Goal: Task Accomplishment & Management: Use online tool/utility

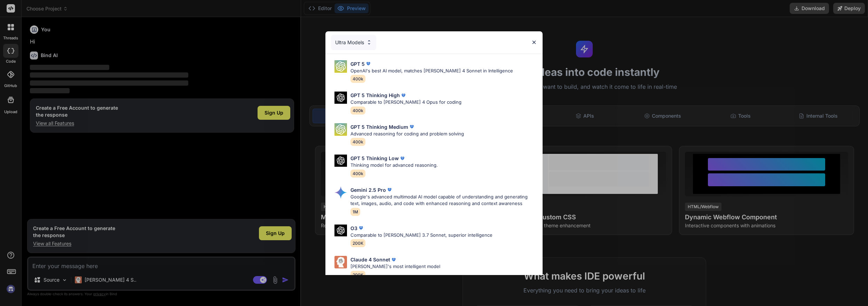
click at [534, 41] on img at bounding box center [534, 42] width 6 height 6
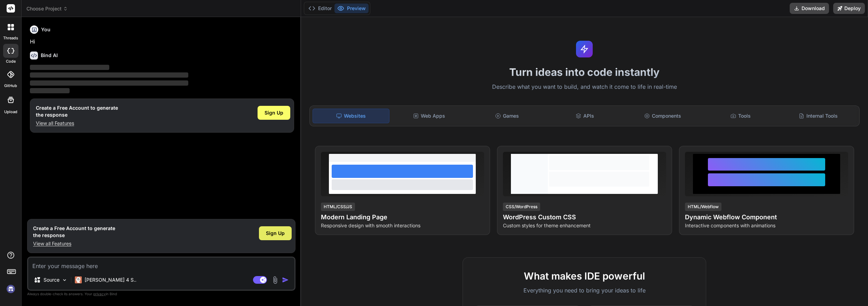
click at [268, 232] on span "Sign Up" at bounding box center [275, 233] width 19 height 7
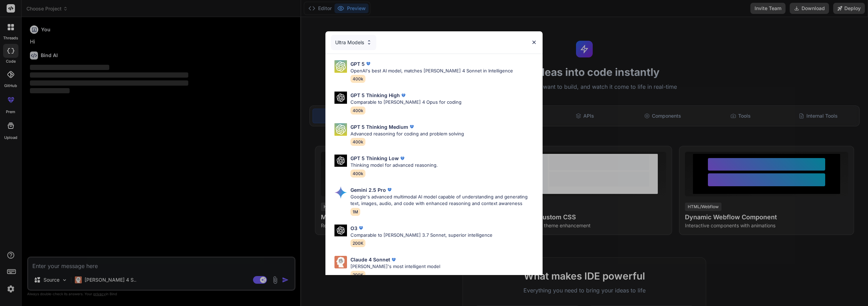
click at [535, 42] on img at bounding box center [534, 42] width 6 height 6
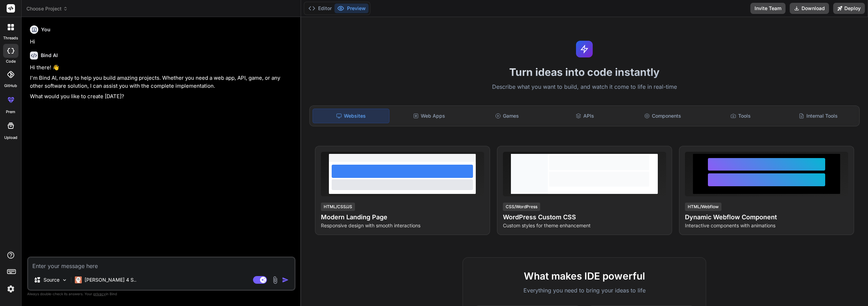
type textarea "x"
click at [10, 78] on div at bounding box center [10, 74] width 15 height 15
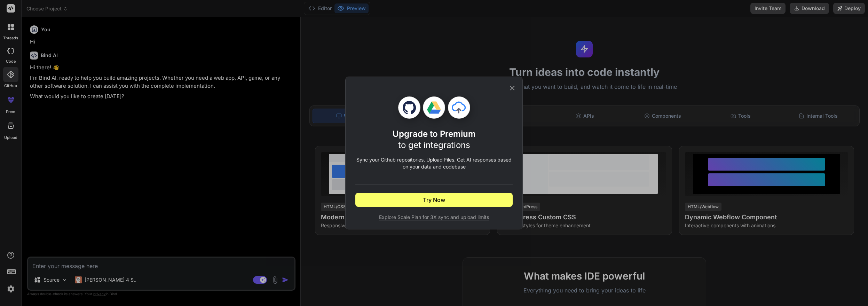
click at [513, 87] on icon at bounding box center [512, 88] width 5 height 5
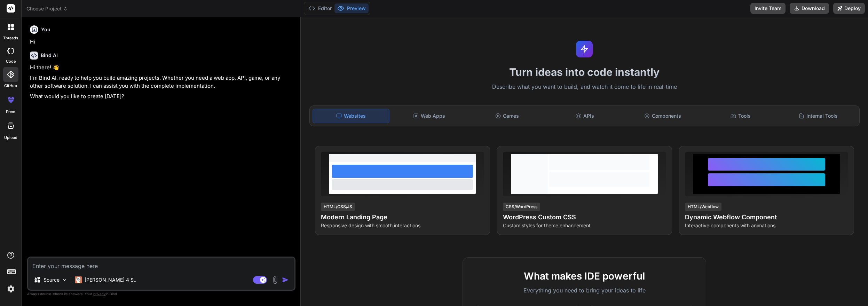
click at [13, 103] on icon at bounding box center [11, 100] width 8 height 8
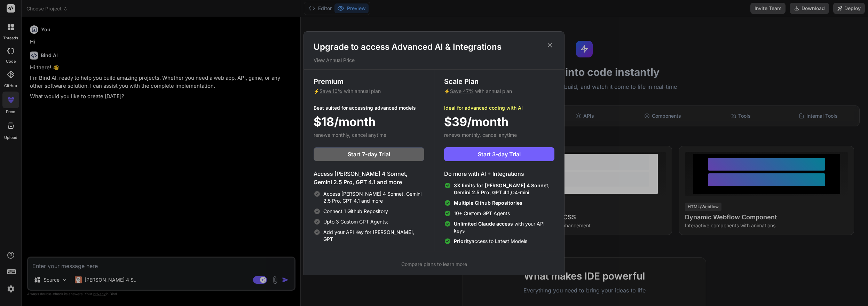
scroll to position [3, 0]
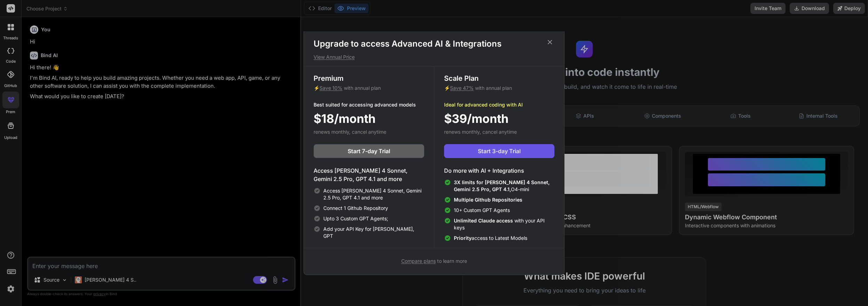
click at [500, 150] on span "Start 3-day Trial" at bounding box center [499, 151] width 43 height 8
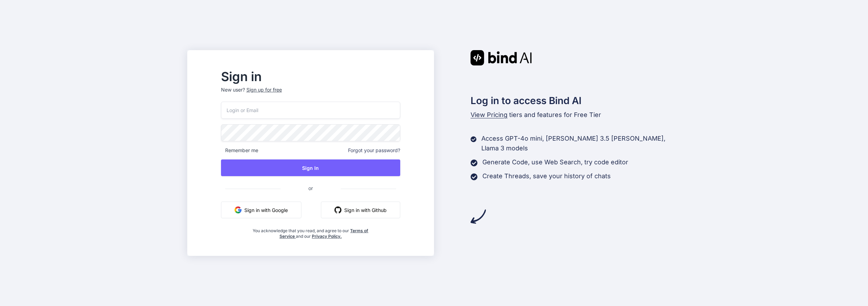
click at [282, 212] on button "Sign in with Google" at bounding box center [261, 209] width 80 height 17
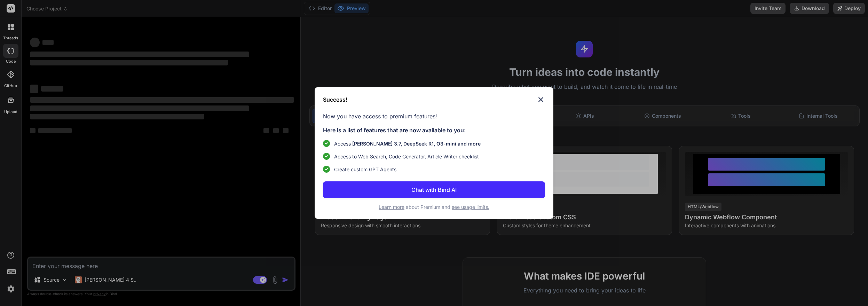
type textarea "x"
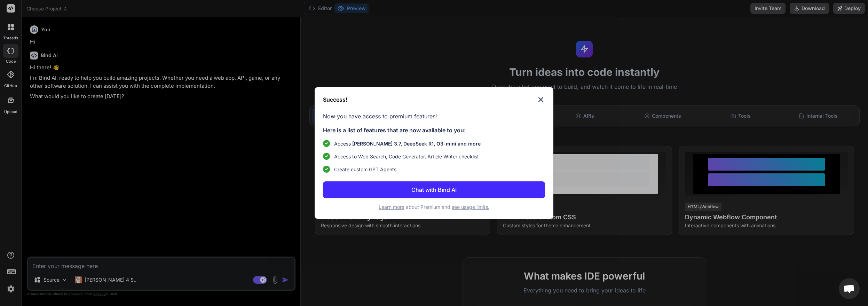
click at [544, 98] on img at bounding box center [540, 99] width 8 height 8
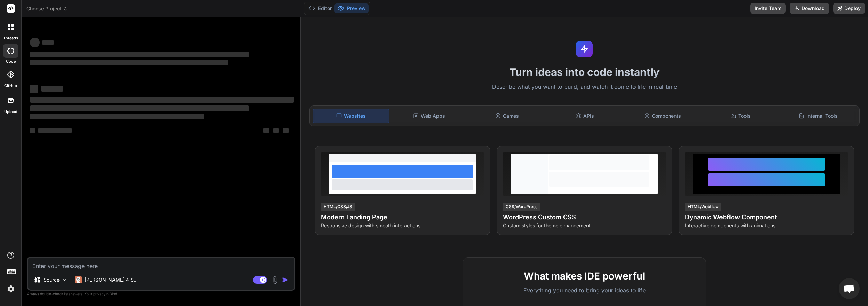
click at [10, 81] on div at bounding box center [10, 74] width 15 height 15
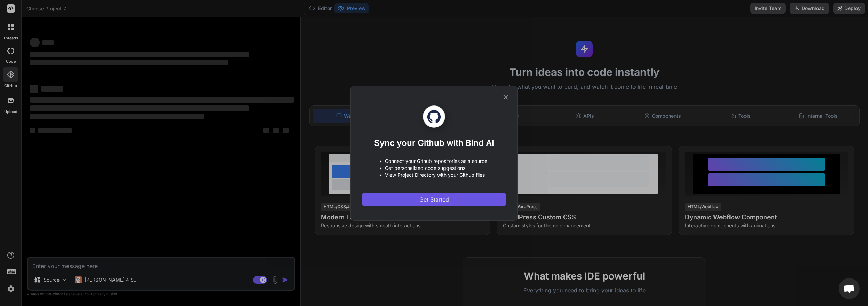
click at [452, 201] on button "Get Started" at bounding box center [434, 199] width 144 height 14
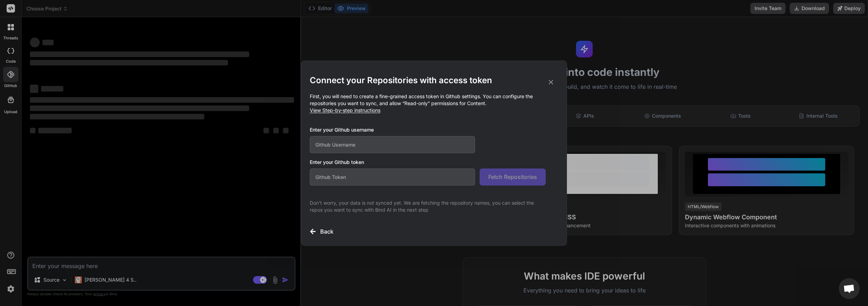
click at [331, 111] on span "View Step-by-step instructions" at bounding box center [345, 110] width 71 height 6
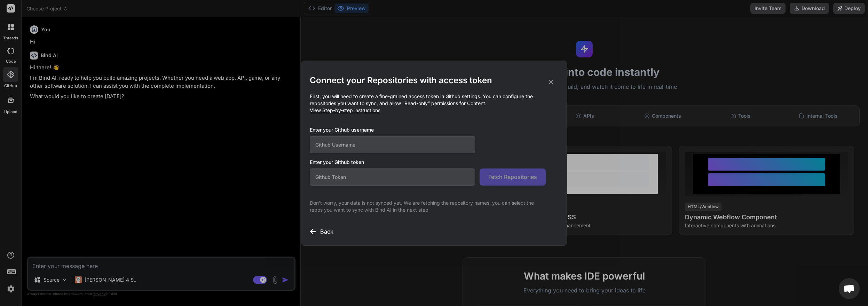
type textarea "x"
click at [336, 175] on input "text" at bounding box center [392, 176] width 165 height 17
paste input "github_pat_11BMRSTBA0ARbimzy8fQLT_WdjRQET6EqaCVn3NDdP0UbUBPY0kLCsMuDZ3do4NmsUSQ…"
type input "github_pat_11BMRSTBA0ARbimzy8fQLT_WdjRQET6EqaCVn3NDdP0UbUBPY0kLCsMuDZ3do4NmsUSQ…"
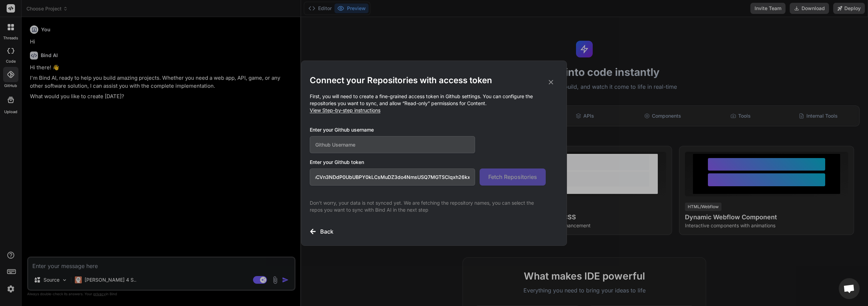
click at [328, 144] on input "text" at bounding box center [392, 144] width 165 height 17
click at [327, 148] on input "text" at bounding box center [392, 144] width 165 height 17
type input "ag2design"
drag, startPoint x: 515, startPoint y: 178, endPoint x: 540, endPoint y: 175, distance: 24.9
click at [516, 178] on span "Fetch Repositories" at bounding box center [512, 177] width 49 height 8
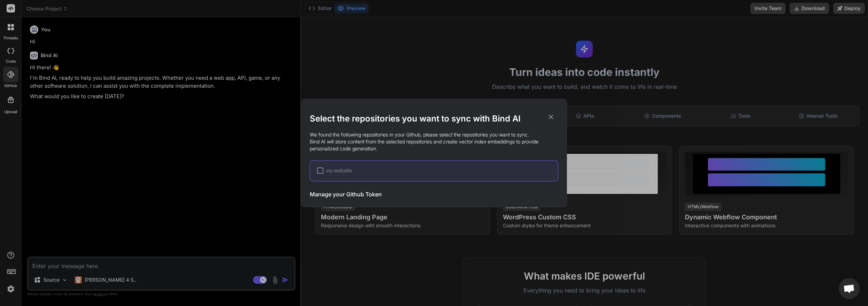
click at [553, 116] on icon at bounding box center [551, 117] width 8 height 8
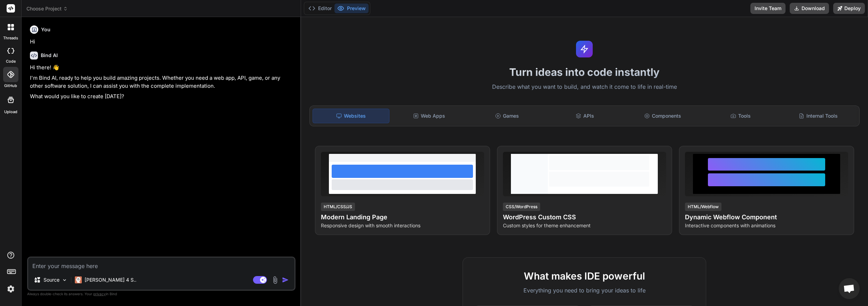
click at [12, 78] on icon at bounding box center [10, 74] width 7 height 7
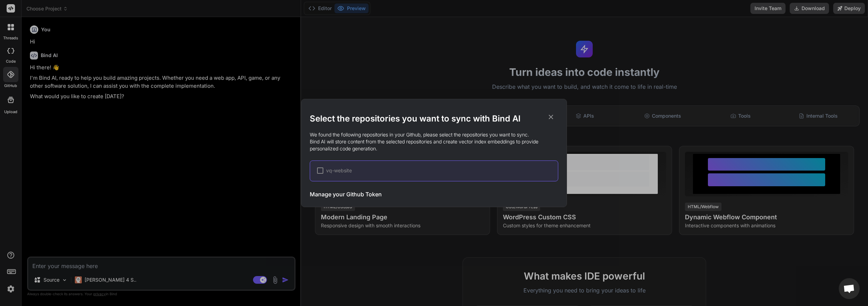
click at [344, 194] on h3 "Manage your Github Token" at bounding box center [346, 194] width 72 height 8
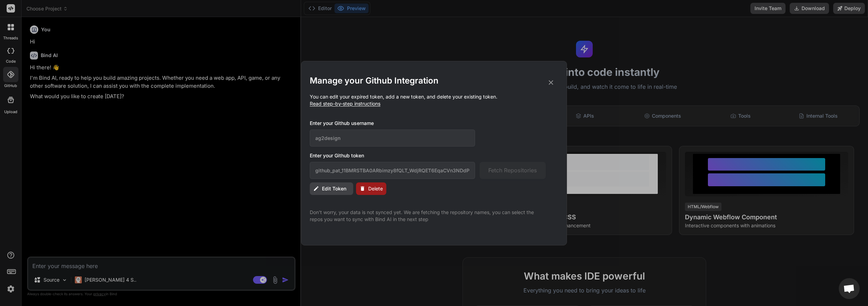
click at [547, 80] on h2 "Manage your Github Integration" at bounding box center [434, 80] width 248 height 11
click at [552, 82] on icon at bounding box center [551, 83] width 8 height 8
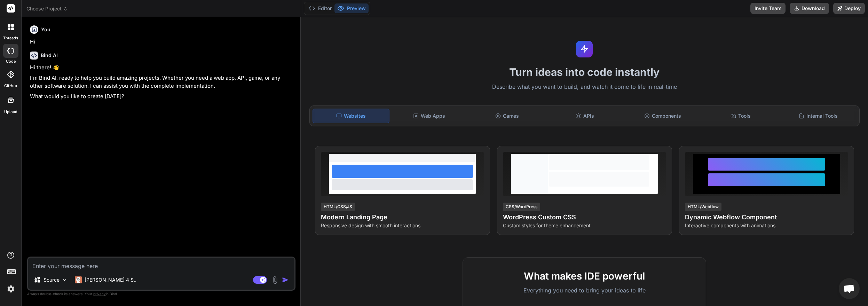
click at [13, 81] on div at bounding box center [10, 74] width 15 height 15
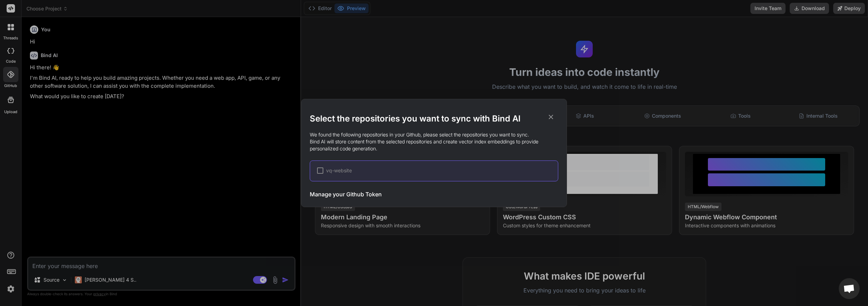
click at [358, 195] on h3 "Manage your Github Token" at bounding box center [346, 194] width 72 height 8
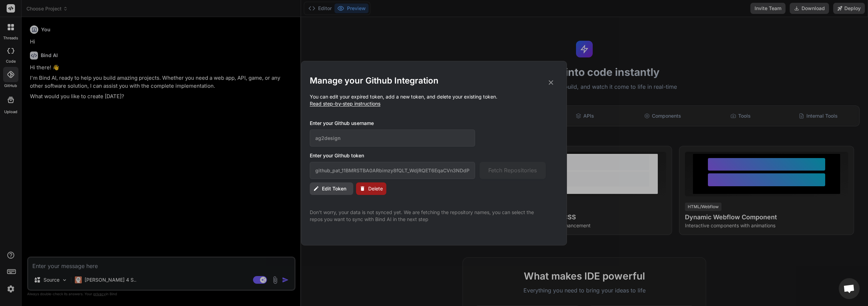
click at [373, 190] on span "Delete" at bounding box center [375, 188] width 15 height 7
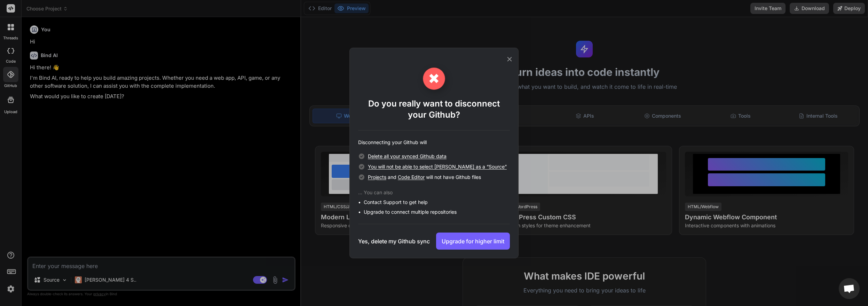
click at [388, 240] on h3 "Yes, delete my Github sync" at bounding box center [394, 241] width 72 height 8
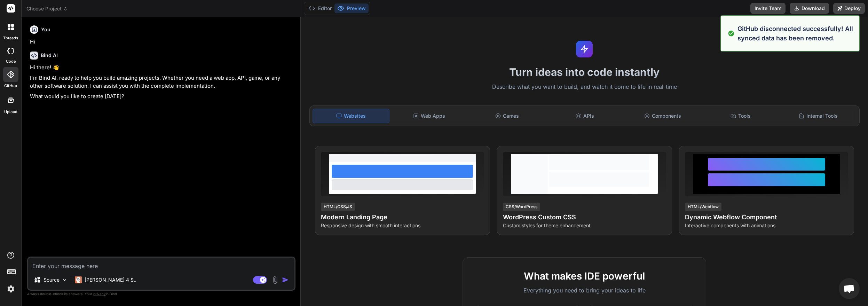
click at [12, 97] on icon at bounding box center [11, 100] width 6 height 6
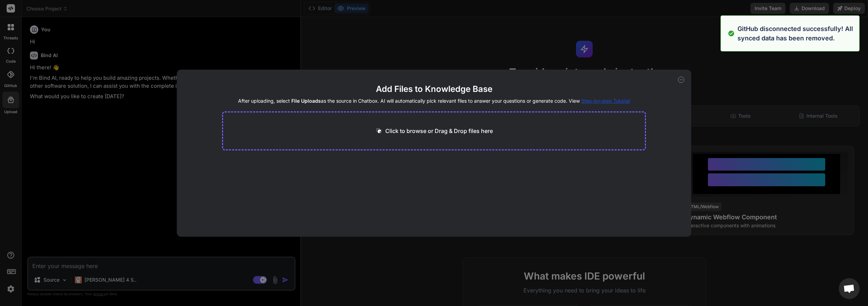
click at [9, 78] on div "Add Files to Knowledge Base After uploading, select File Uploads as the source …" at bounding box center [434, 153] width 868 height 306
type textarea "x"
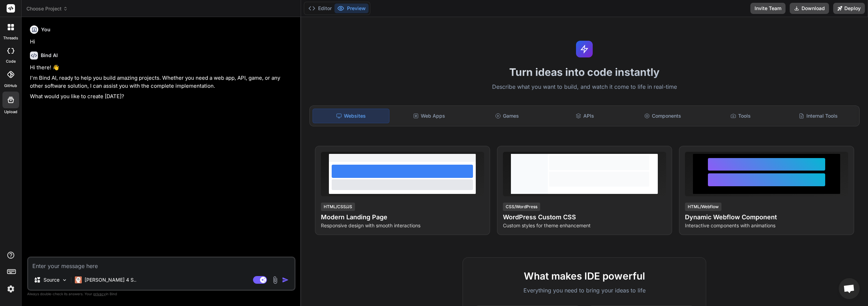
click at [9, 76] on icon at bounding box center [10, 74] width 7 height 7
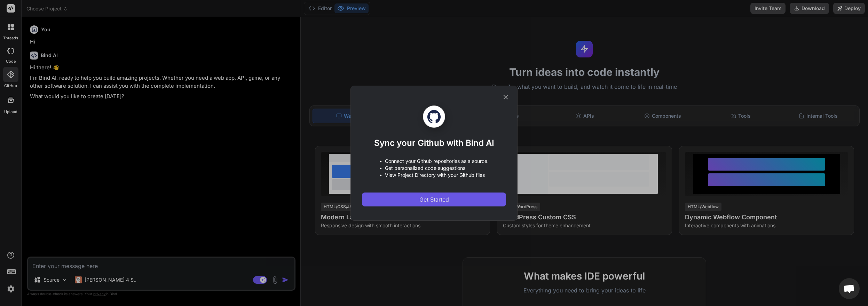
click at [450, 203] on button "Get Started" at bounding box center [434, 199] width 144 height 14
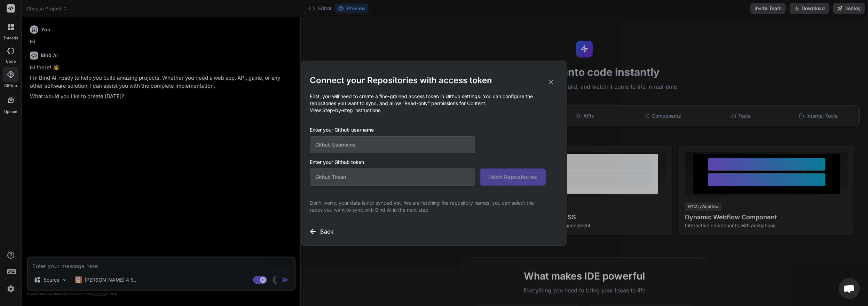
click at [349, 148] on input "text" at bounding box center [392, 144] width 165 height 17
type input "ag2design"
click at [347, 176] on input "text" at bounding box center [392, 176] width 165 height 17
paste input "github_pat_11BMRSTBA0oLSUBMTzT8an_icqrlnVdwLYp6l9c1ymoxDeIdwPKJSLluVMQzdLRmfjLS…"
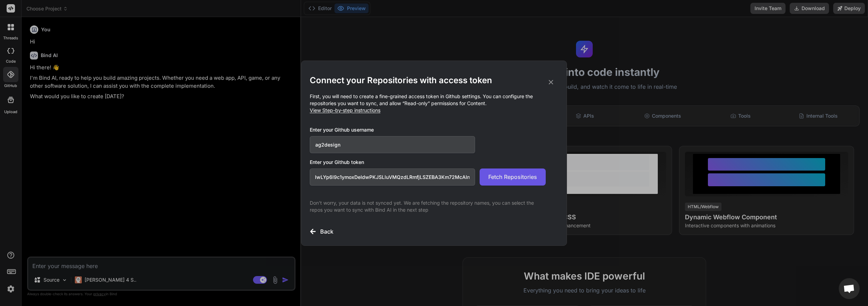
type input "github_pat_11BMRSTBA0oLSUBMTzT8an_icqrlnVdwLYp6l9c1ymoxDeIdwPKJSLluVMQzdLRmfjLS…"
click at [508, 178] on span "Fetch Repositories" at bounding box center [512, 177] width 49 height 8
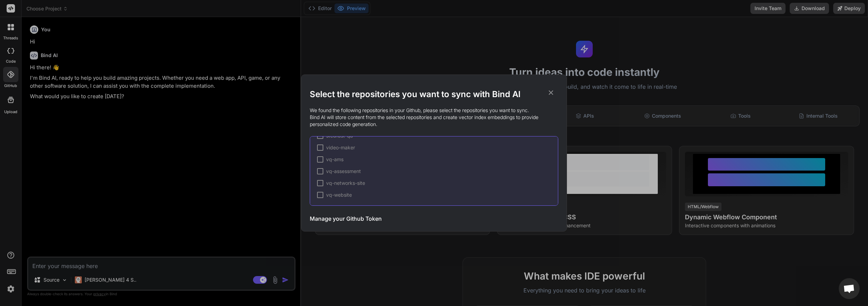
scroll to position [0, 0]
click at [320, 147] on div at bounding box center [320, 146] width 6 height 6
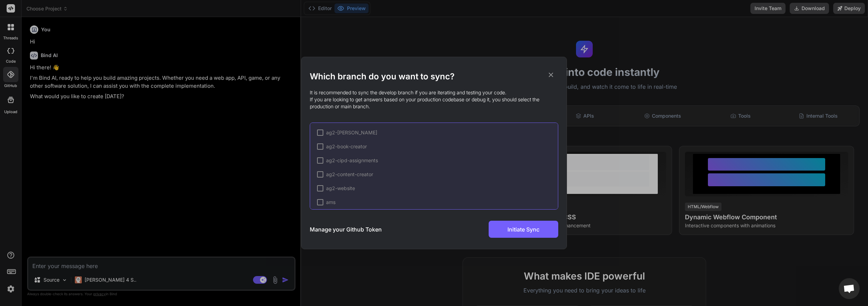
click at [320, 133] on div at bounding box center [320, 132] width 6 height 6
click at [320, 149] on div at bounding box center [320, 146] width 6 height 6
click at [329, 157] on div at bounding box center [330, 157] width 6 height 6
click at [322, 171] on div at bounding box center [320, 171] width 6 height 6
click at [330, 181] on div at bounding box center [330, 181] width 6 height 6
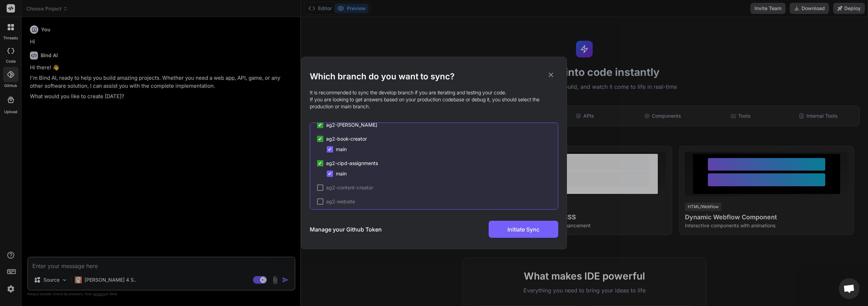
scroll to position [14, 0]
click at [320, 183] on div at bounding box center [320, 181] width 6 height 6
click at [330, 191] on div at bounding box center [330, 192] width 6 height 6
click at [319, 165] on div at bounding box center [320, 164] width 6 height 6
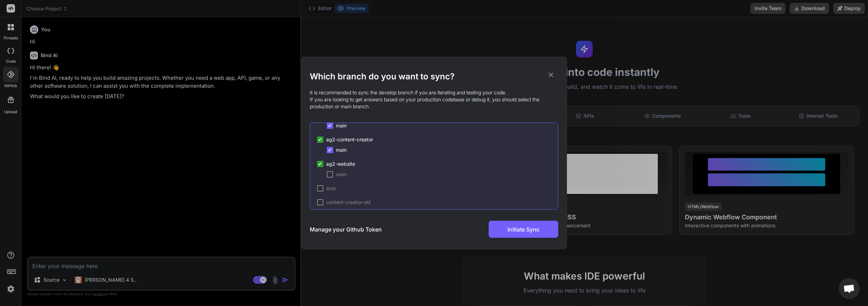
click at [331, 175] on div at bounding box center [330, 174] width 6 height 6
click at [320, 190] on div at bounding box center [320, 188] width 6 height 6
click at [331, 184] on div at bounding box center [330, 185] width 6 height 6
click at [321, 197] on div at bounding box center [320, 199] width 6 height 6
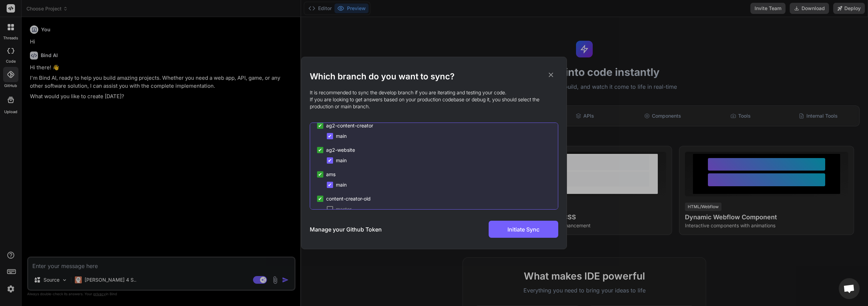
scroll to position [90, 0]
click at [329, 188] on div at bounding box center [330, 188] width 6 height 6
click at [322, 200] on div at bounding box center [320, 202] width 6 height 6
click at [330, 144] on div at bounding box center [330, 143] width 6 height 6
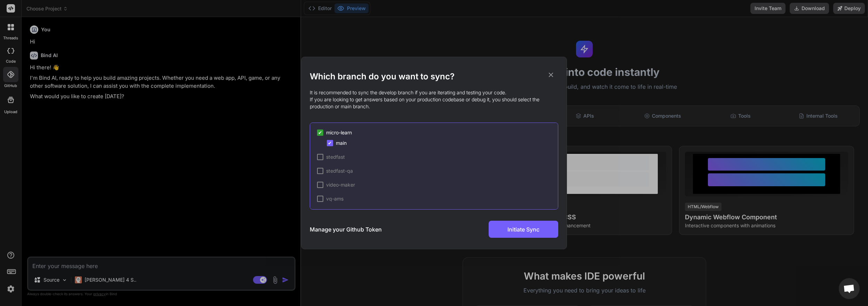
click at [321, 158] on div at bounding box center [320, 157] width 6 height 6
click at [330, 167] on div at bounding box center [330, 167] width 6 height 6
drag, startPoint x: 321, startPoint y: 181, endPoint x: 325, endPoint y: 185, distance: 6.2
click at [321, 181] on div at bounding box center [320, 181] width 6 height 6
click at [329, 192] on div at bounding box center [330, 192] width 6 height 6
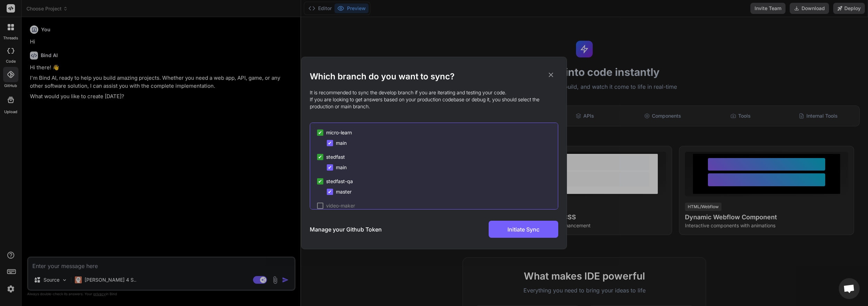
click at [321, 204] on div at bounding box center [320, 205] width 6 height 6
click at [331, 172] on div at bounding box center [330, 174] width 6 height 6
click at [321, 188] on div at bounding box center [320, 188] width 6 height 6
click at [331, 198] on div at bounding box center [330, 199] width 6 height 6
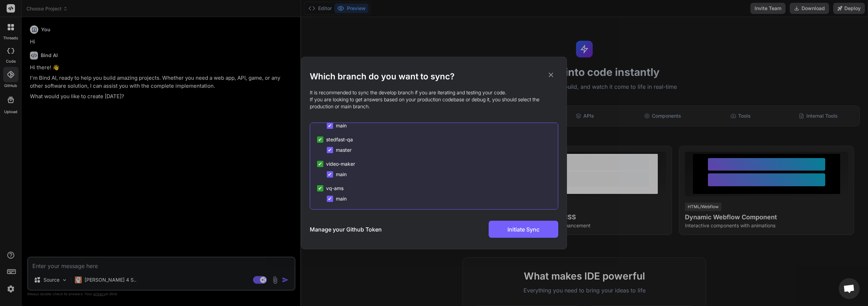
scroll to position [246, 0]
click at [320, 167] on div at bounding box center [320, 169] width 6 height 6
click at [330, 181] on div at bounding box center [330, 179] width 6 height 6
click at [320, 183] on div at bounding box center [320, 183] width 6 height 6
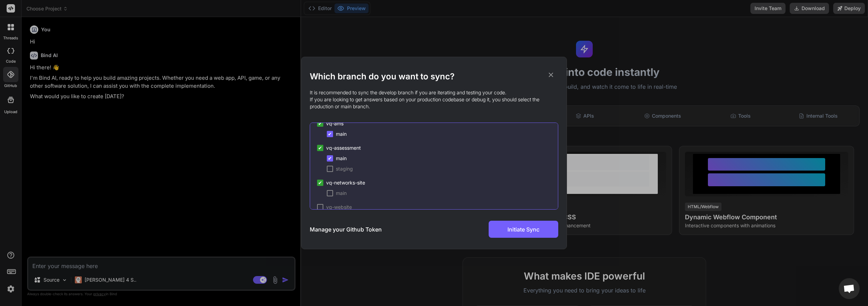
click at [329, 193] on div at bounding box center [330, 193] width 6 height 6
click at [319, 197] on div at bounding box center [320, 196] width 6 height 6
click at [333, 196] on div "main" at bounding box center [337, 196] width 20 height 7
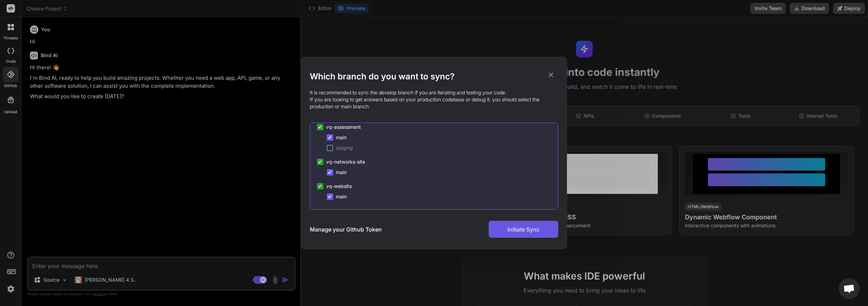
click at [524, 229] on span "Initiate Sync" at bounding box center [523, 229] width 32 height 8
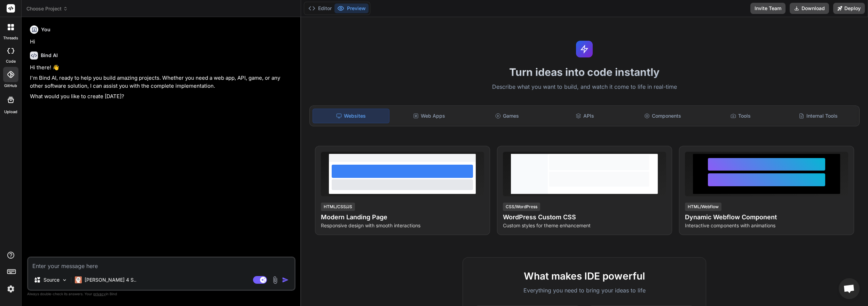
click at [41, 7] on span "Choose Project" at bounding box center [46, 8] width 41 height 7
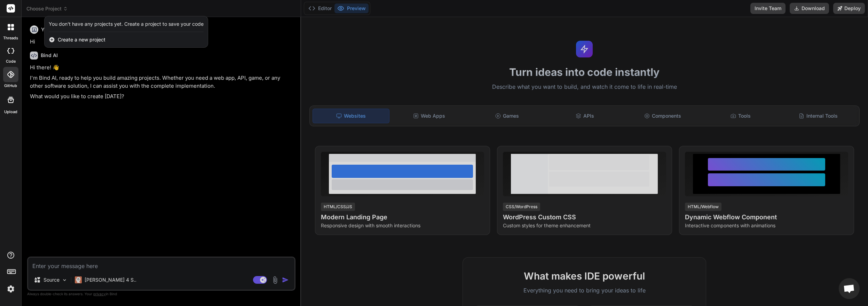
click at [69, 151] on div at bounding box center [434, 153] width 868 height 306
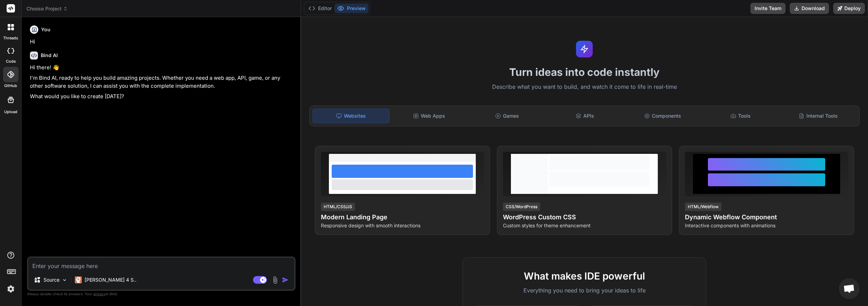
click at [15, 56] on div at bounding box center [10, 51] width 15 height 14
click at [10, 35] on label "threads" at bounding box center [10, 38] width 15 height 6
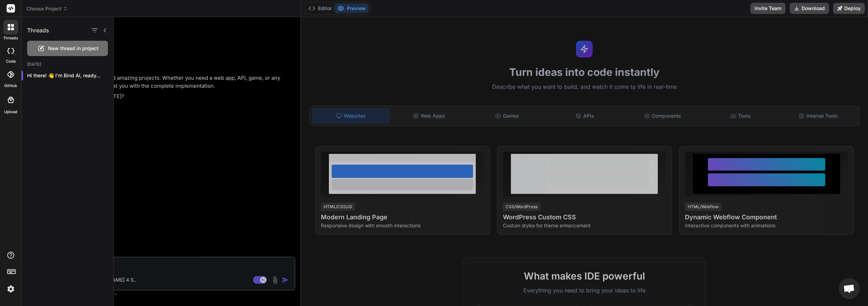
click at [10, 49] on icon at bounding box center [10, 51] width 7 height 6
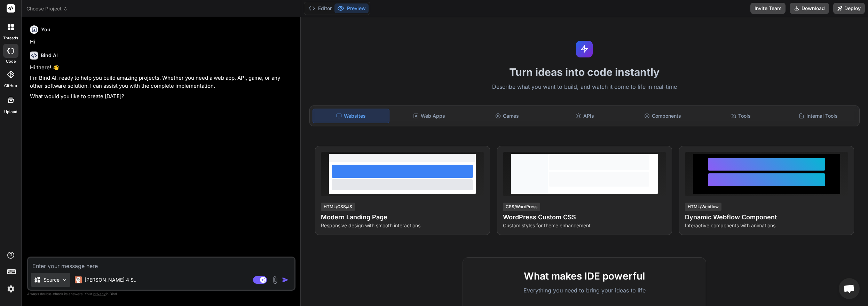
click at [59, 280] on p "Source" at bounding box center [51, 279] width 16 height 7
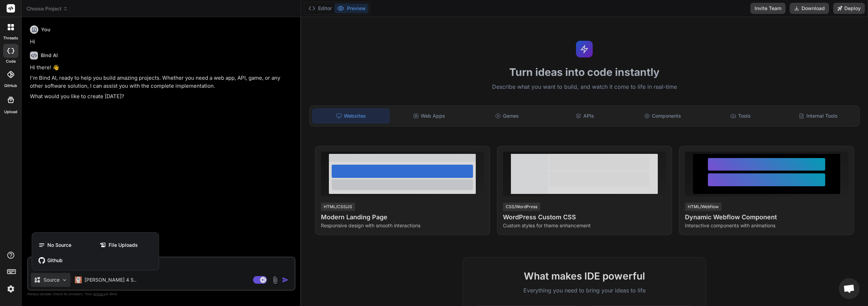
click at [59, 280] on div at bounding box center [434, 153] width 868 height 306
type textarea "x"
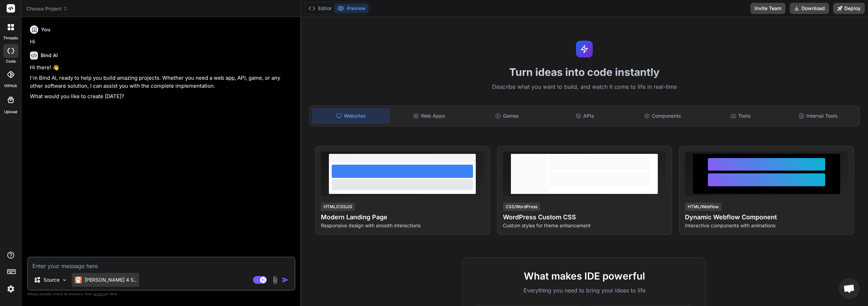
click at [105, 279] on p "[PERSON_NAME] 4 S.." at bounding box center [111, 279] width 52 height 7
click at [6, 79] on div at bounding box center [10, 74] width 15 height 15
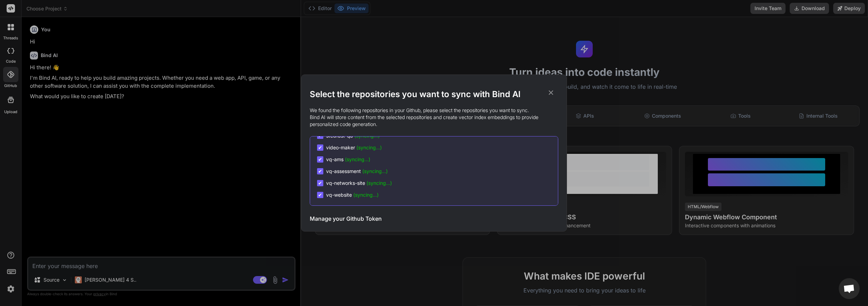
scroll to position [0, 0]
click at [320, 147] on div at bounding box center [320, 146] width 6 height 6
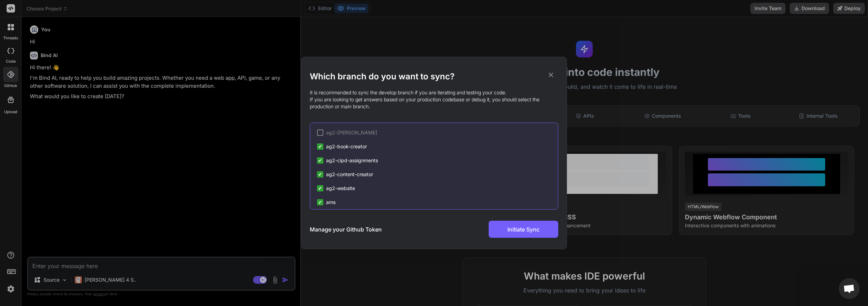
click at [320, 133] on div at bounding box center [320, 132] width 6 height 6
click at [551, 74] on icon at bounding box center [551, 75] width 5 height 5
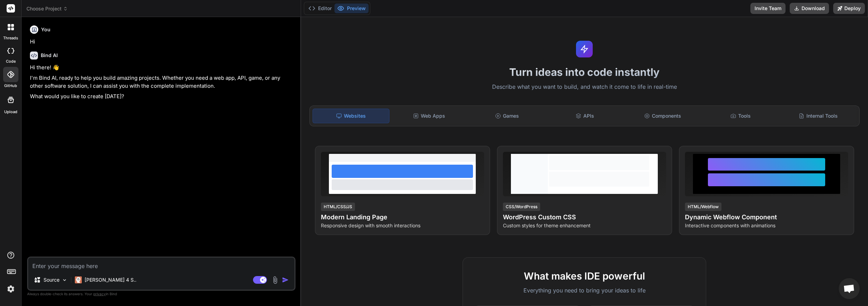
click at [53, 9] on span "Choose Project" at bounding box center [46, 8] width 41 height 7
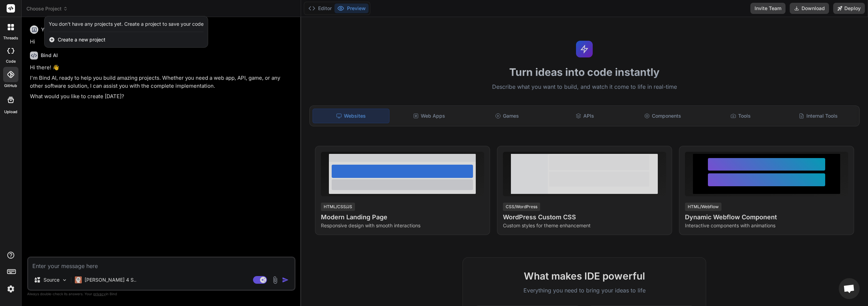
click at [161, 136] on div at bounding box center [434, 153] width 868 height 306
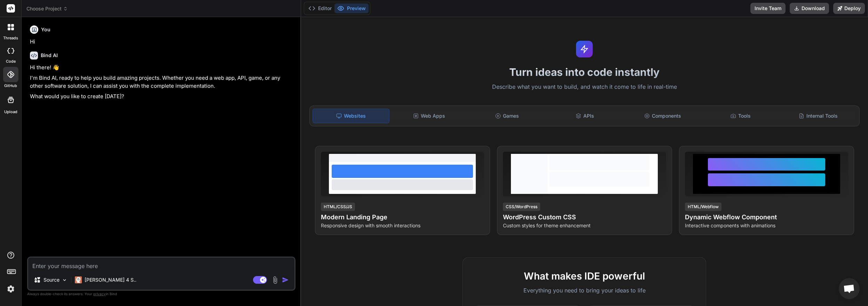
click at [15, 77] on div at bounding box center [10, 74] width 15 height 15
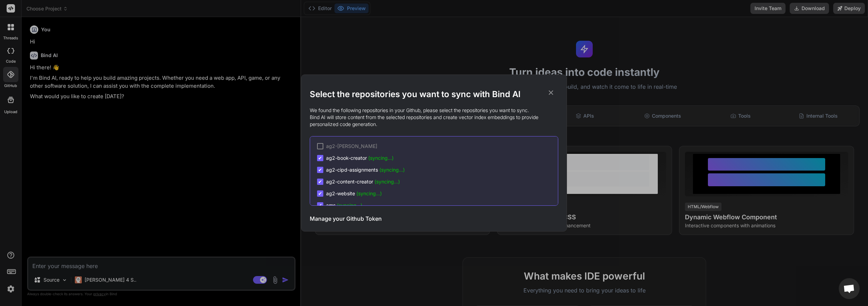
click at [553, 94] on icon at bounding box center [551, 93] width 8 height 8
